Goal: Find specific fact: Find specific fact

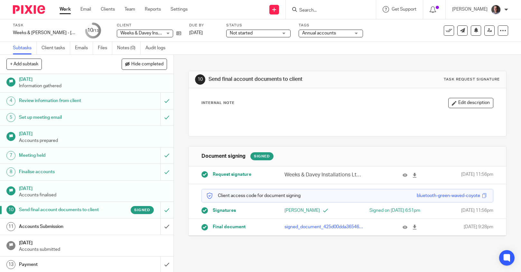
scroll to position [37, 0]
click at [342, 12] on input "Search" at bounding box center [328, 11] width 58 height 6
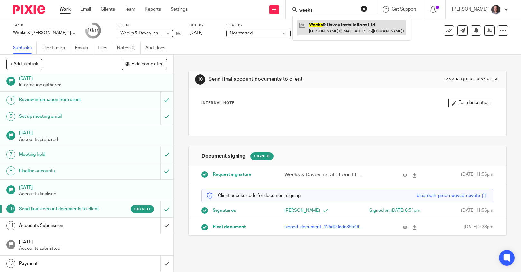
type input "weeks"
click at [342, 29] on link at bounding box center [351, 27] width 109 height 15
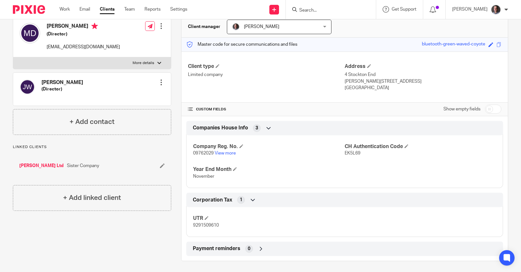
scroll to position [66, 0]
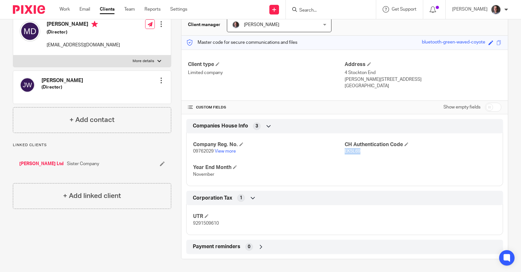
drag, startPoint x: 342, startPoint y: 151, endPoint x: 357, endPoint y: 153, distance: 15.3
click at [357, 153] on span "EK5L69" at bounding box center [353, 151] width 16 height 5
copy span "EK5L69"
